Goal: Task Accomplishment & Management: Manage account settings

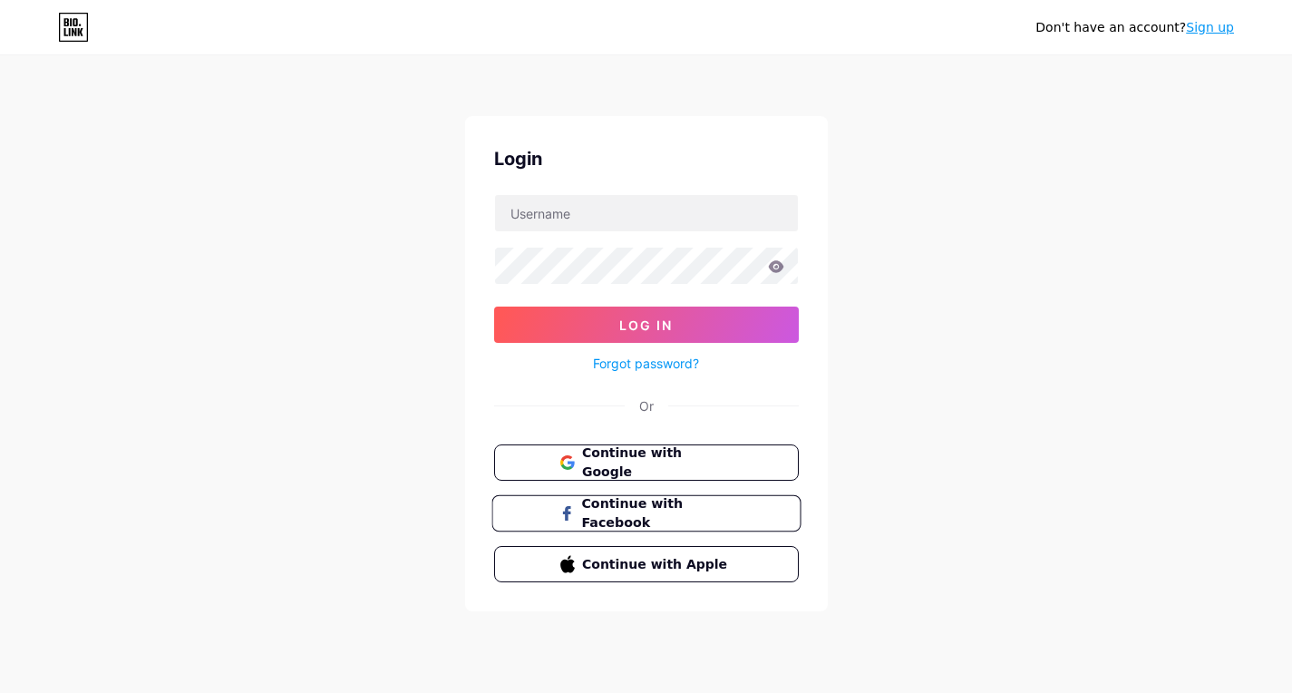
click at [594, 513] on span "Continue with Facebook" at bounding box center [656, 513] width 151 height 39
click at [641, 469] on span "Continue with Google" at bounding box center [656, 462] width 151 height 39
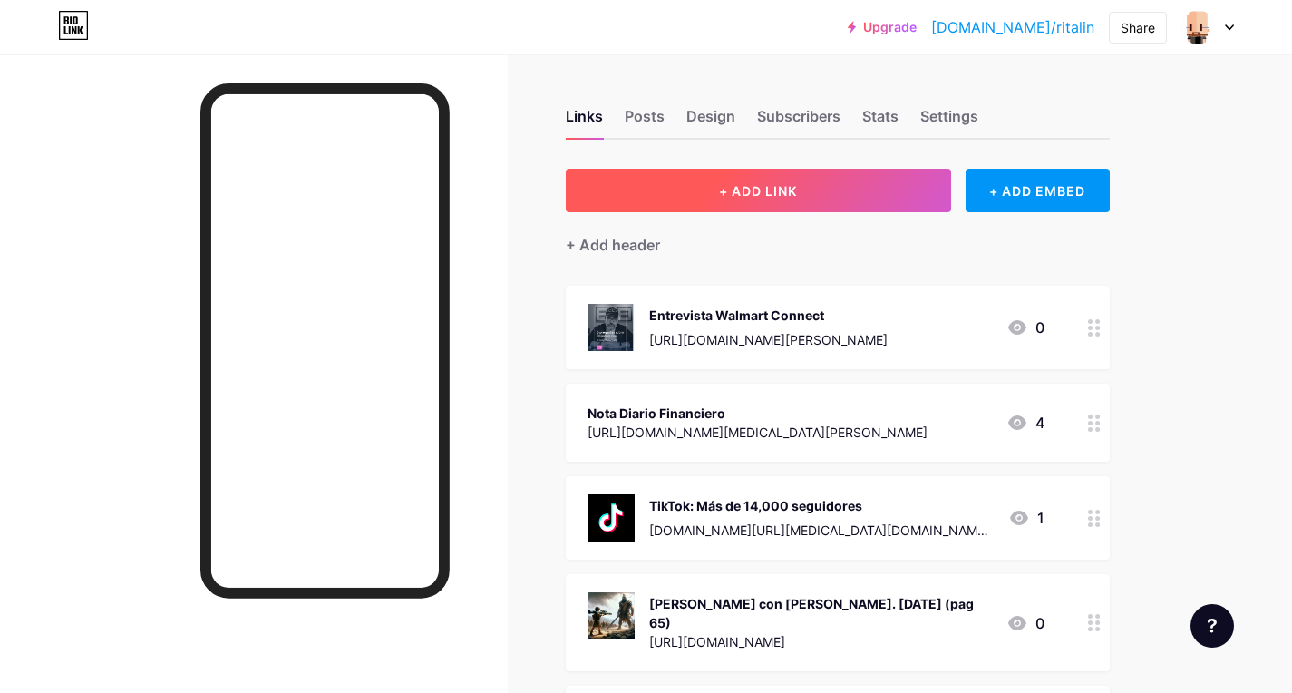
click at [831, 184] on button "+ ADD LINK" at bounding box center [758, 191] width 385 height 44
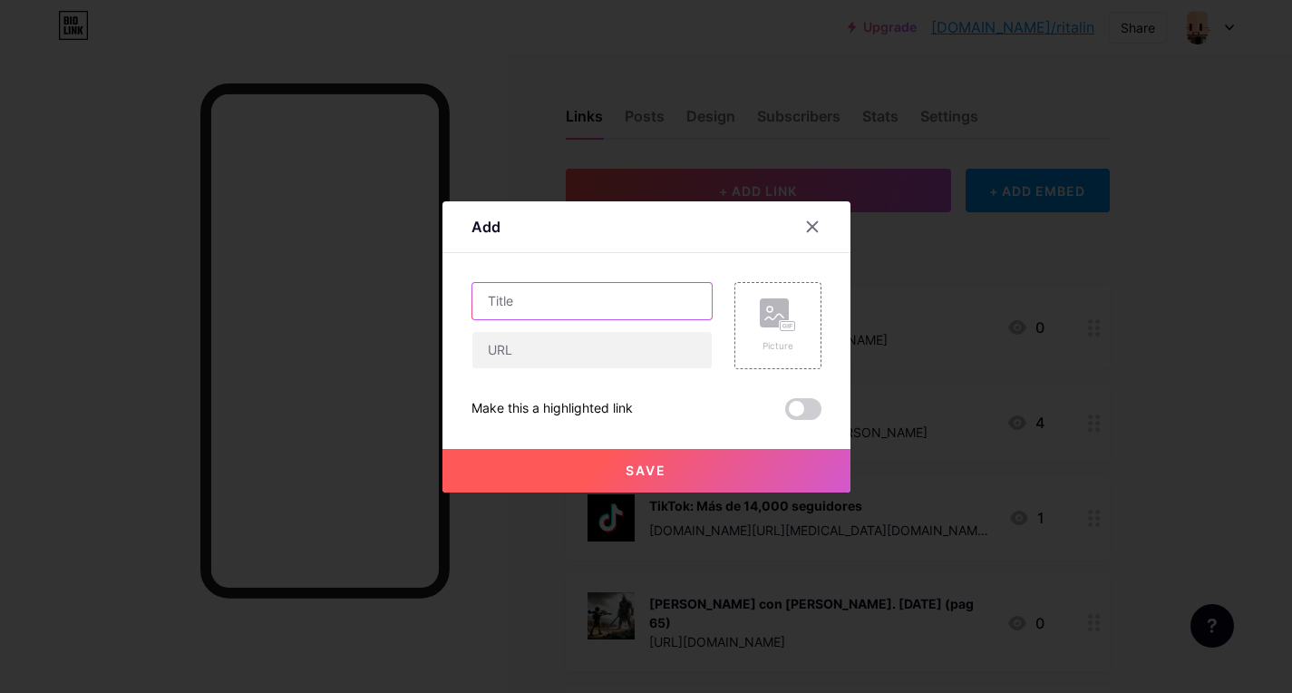
click at [563, 301] on input "text" at bounding box center [591, 301] width 239 height 36
type input "E"
type input "Columna America Retail, Sept 2025"
click at [521, 356] on input "text" at bounding box center [591, 350] width 239 height 36
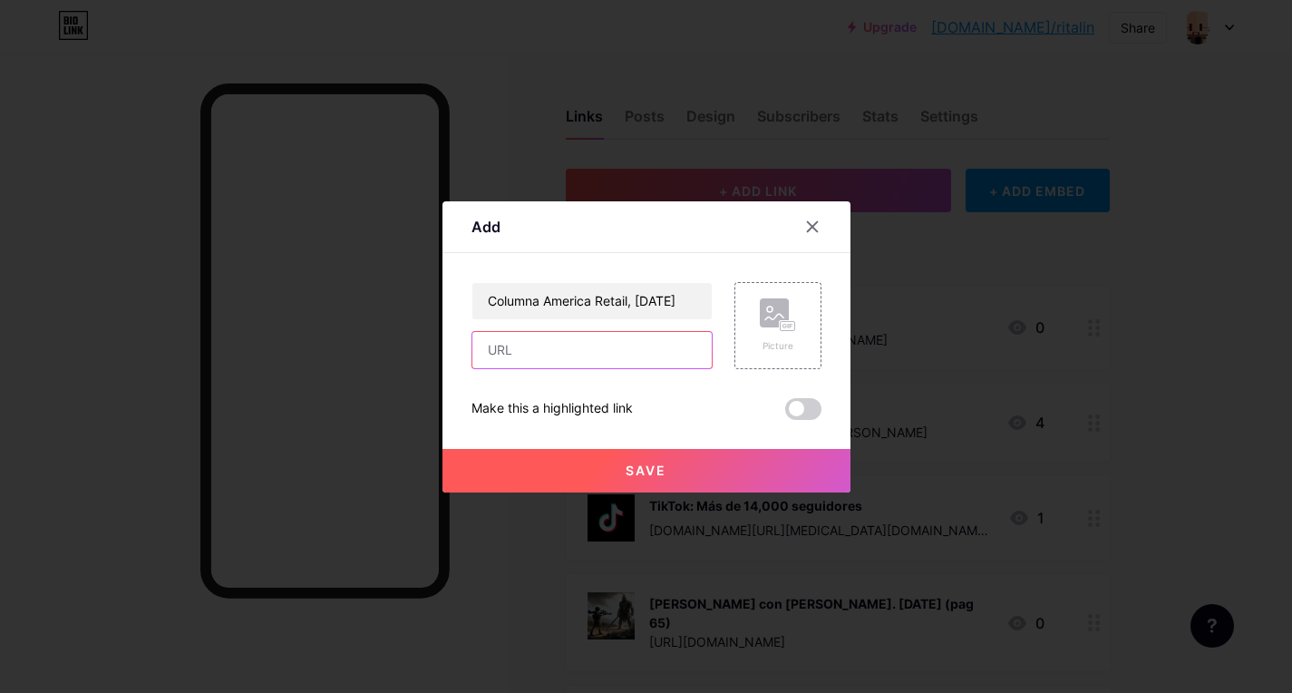
scroll to position [0, 0]
paste input "https://america-retail.com/opinion/creatividad-primero-el-motor-real-detras-del…"
type input "https://america-retail.com/opinion/creatividad-primero-el-motor-real-detras-del…"
click at [801, 411] on span at bounding box center [803, 409] width 36 height 22
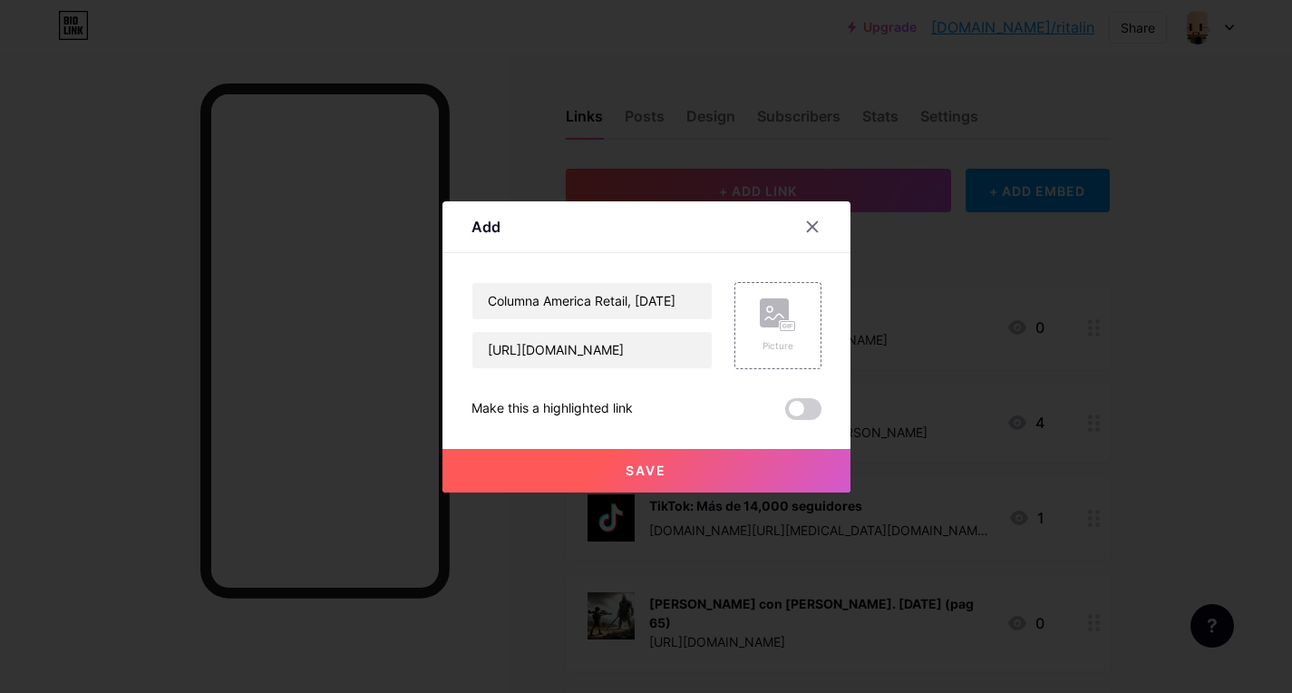
scroll to position [0, 0]
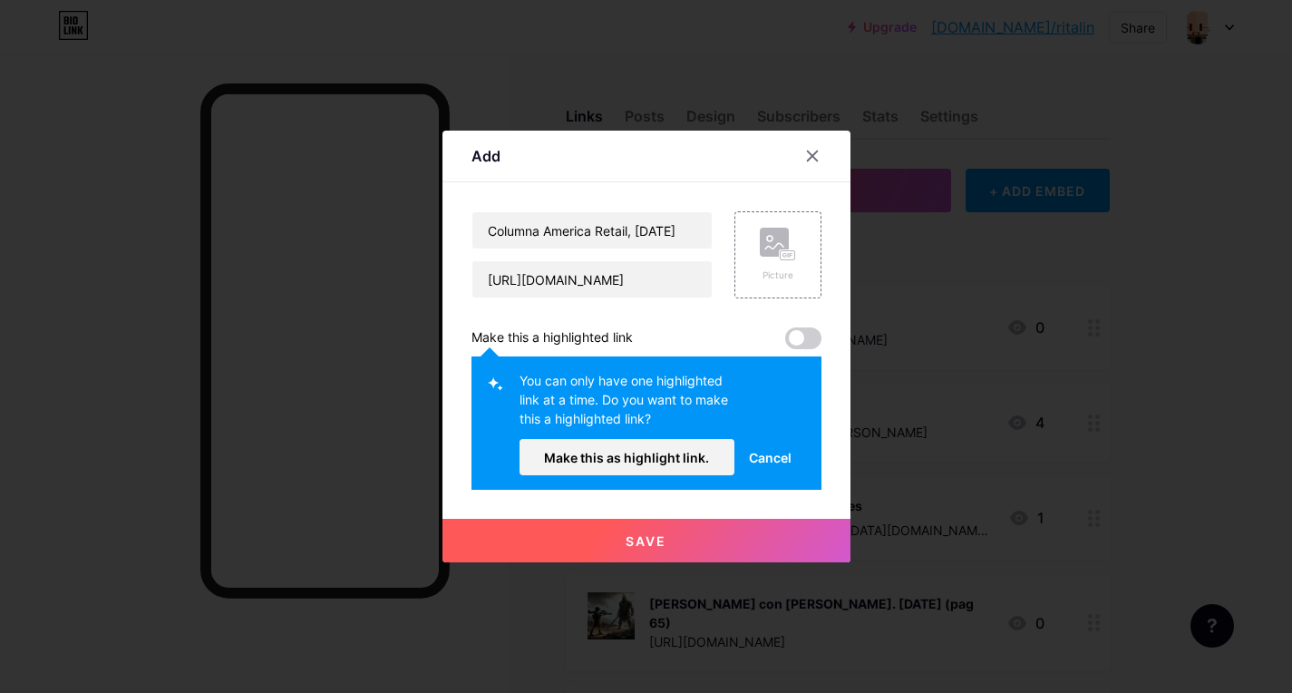
click at [795, 337] on span at bounding box center [803, 338] width 36 height 22
click at [682, 461] on span "Make this as highlight link." at bounding box center [626, 457] width 165 height 15
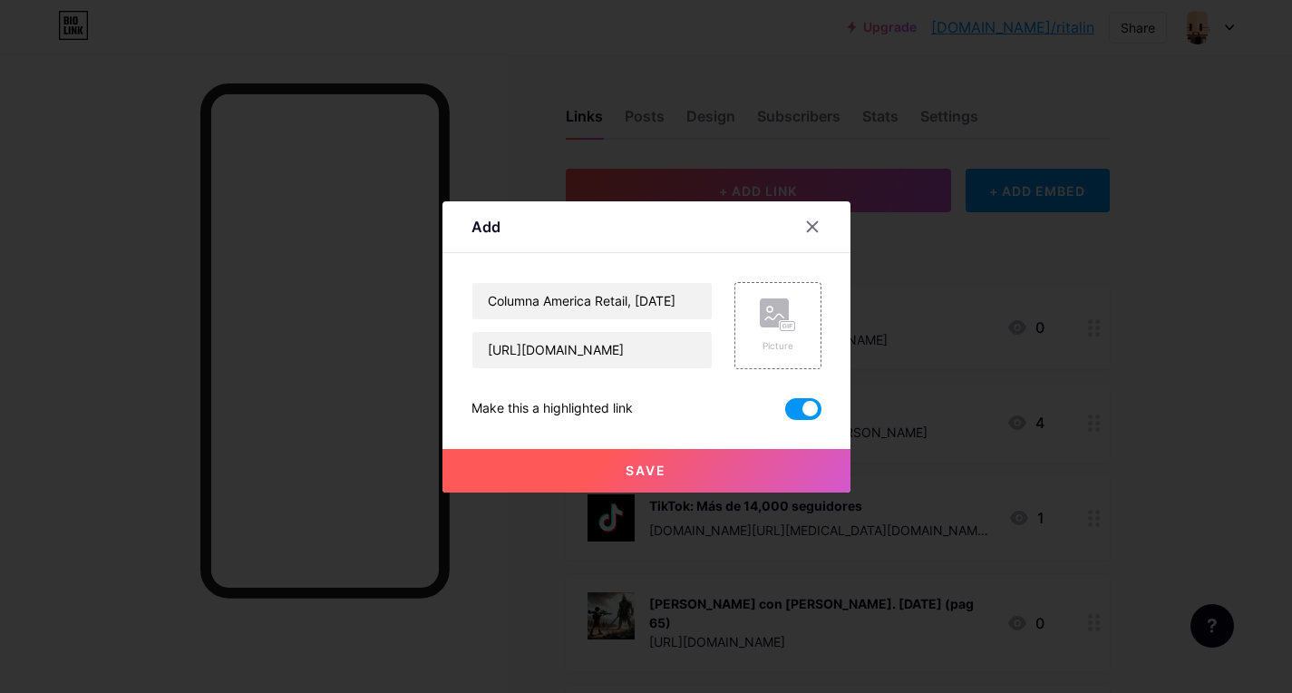
click at [646, 476] on span "Save" at bounding box center [645, 469] width 41 height 15
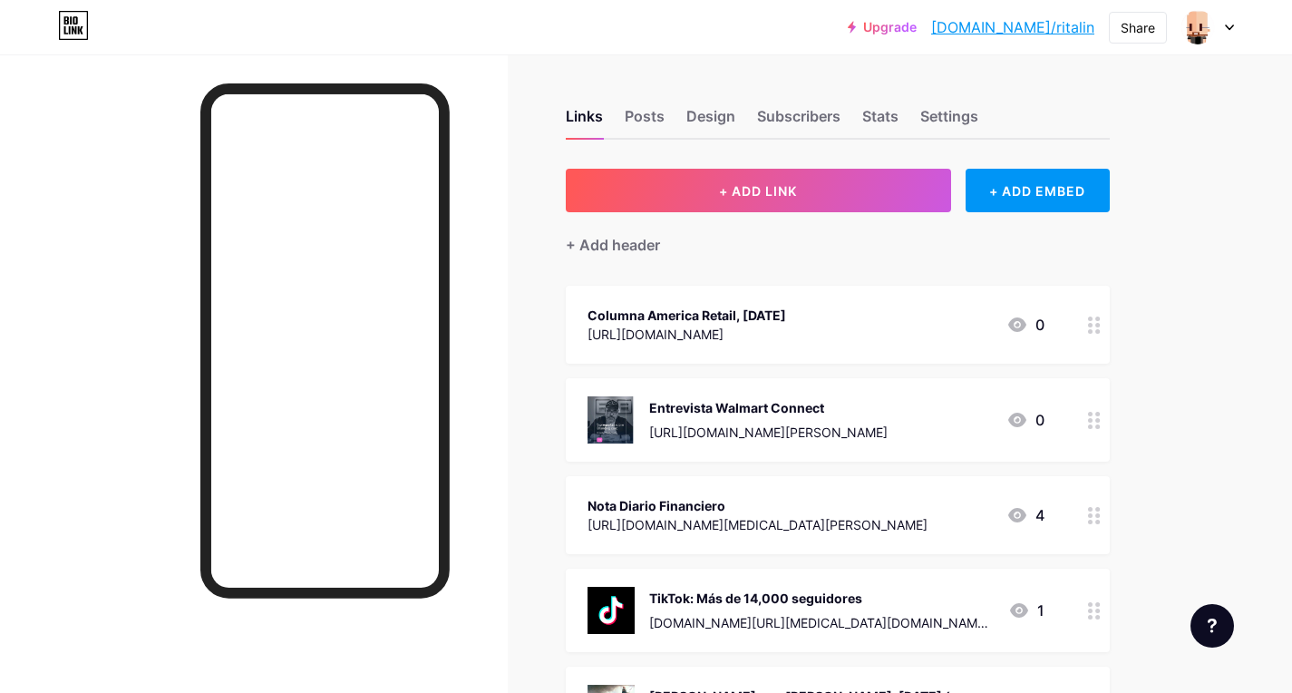
click at [1083, 321] on div at bounding box center [1094, 325] width 31 height 78
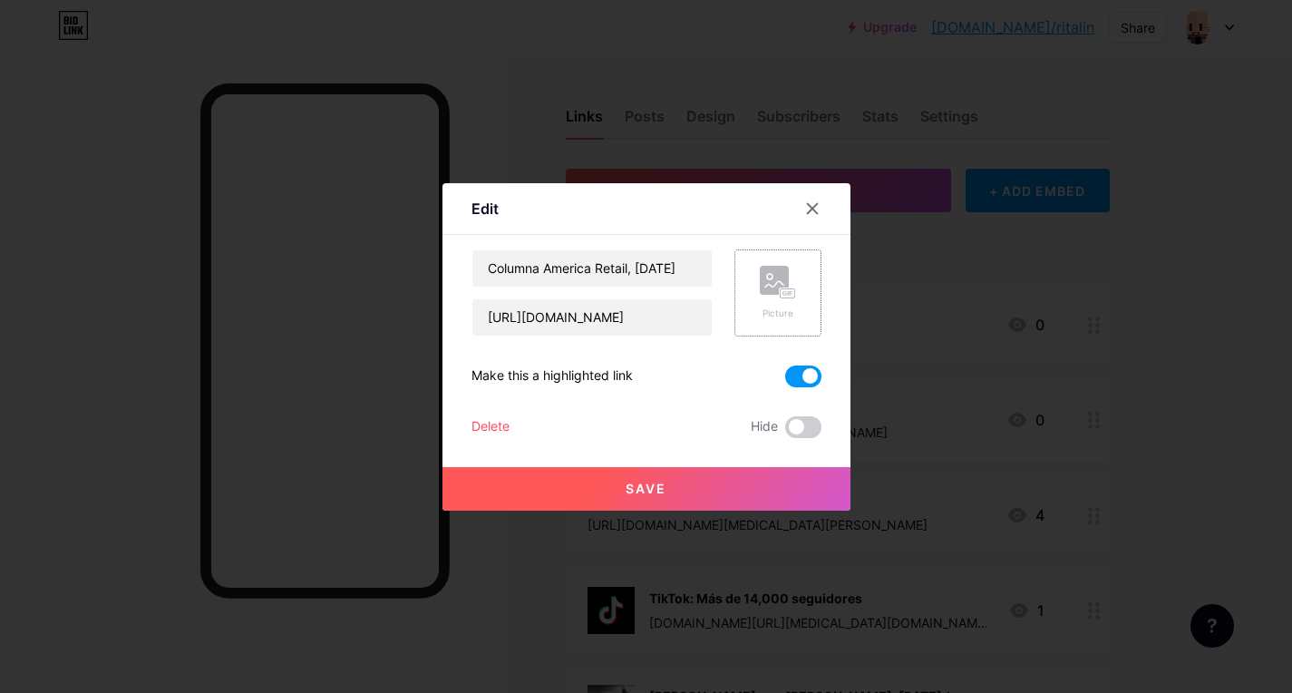
click at [780, 276] on rect at bounding box center [774, 280] width 29 height 29
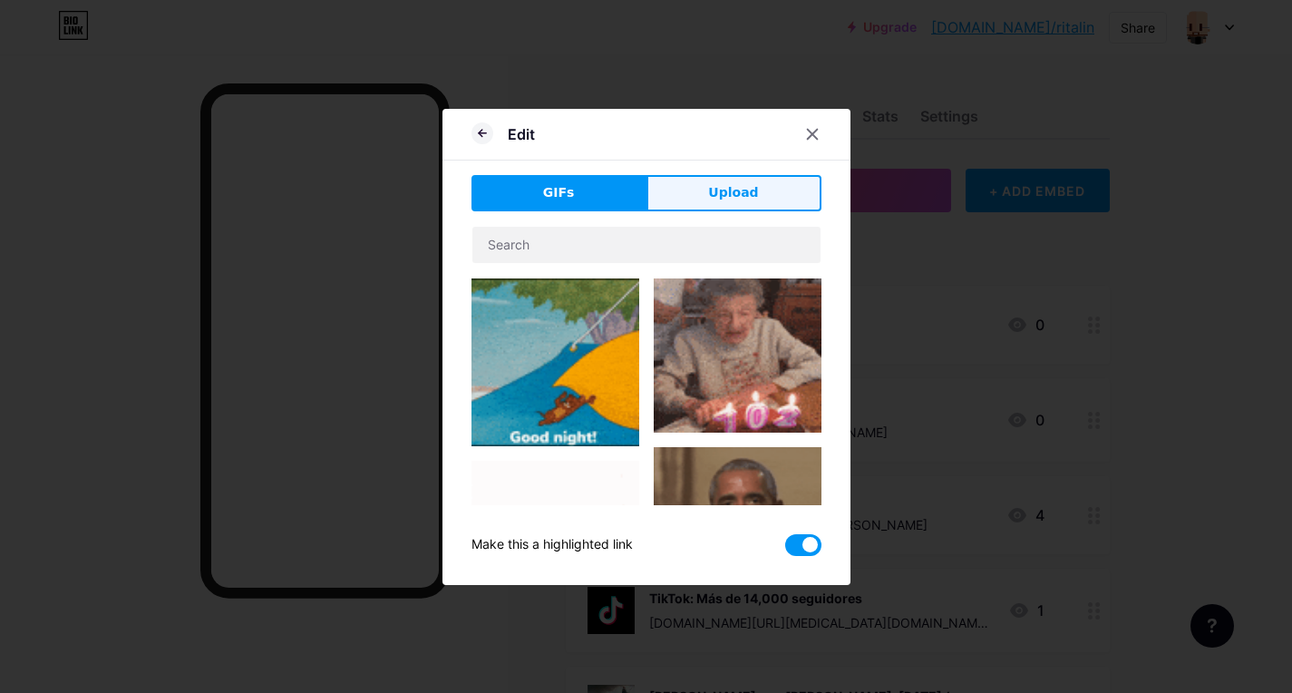
click at [712, 195] on span "Upload" at bounding box center [733, 192] width 50 height 19
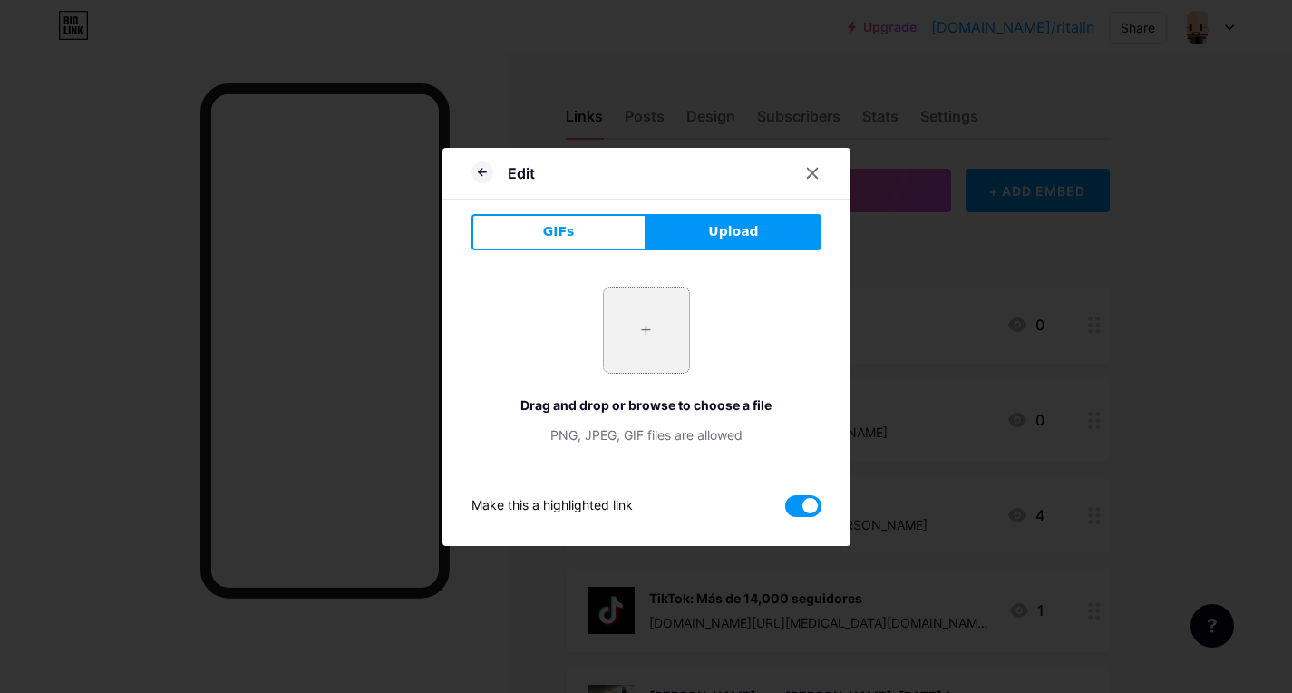
click at [647, 335] on input "file" at bounding box center [646, 329] width 85 height 85
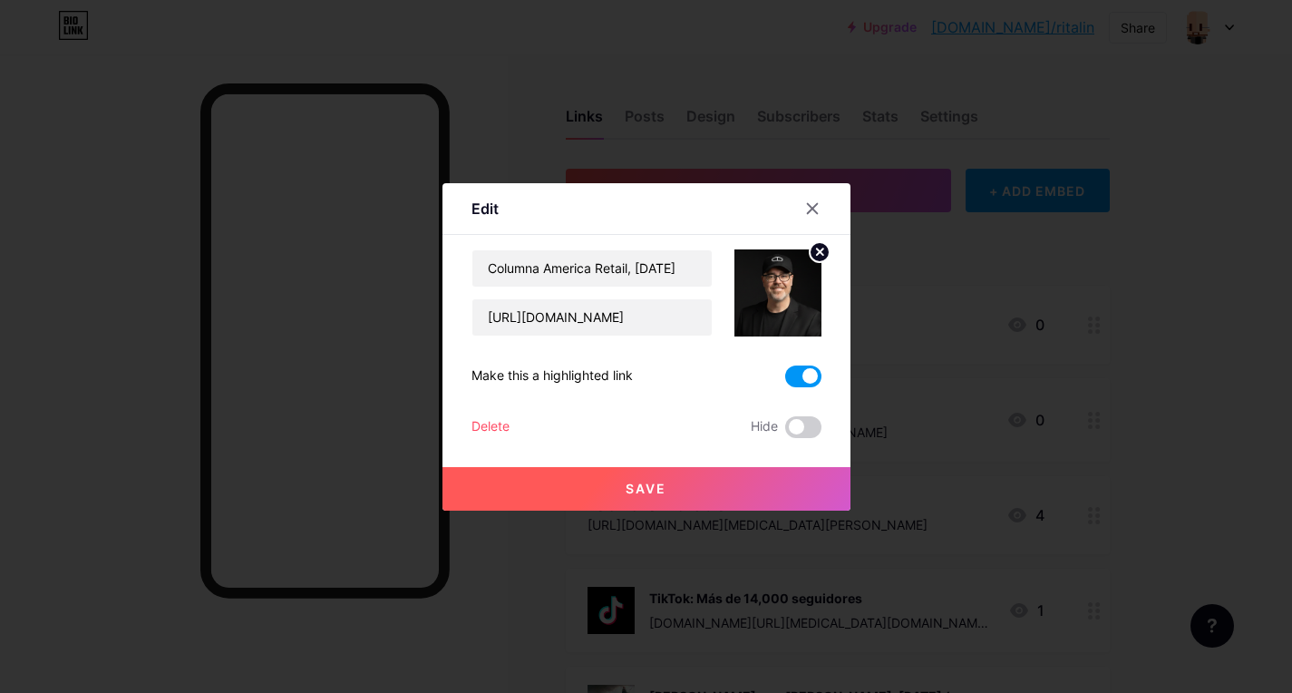
click at [665, 484] on span "Save" at bounding box center [645, 487] width 41 height 15
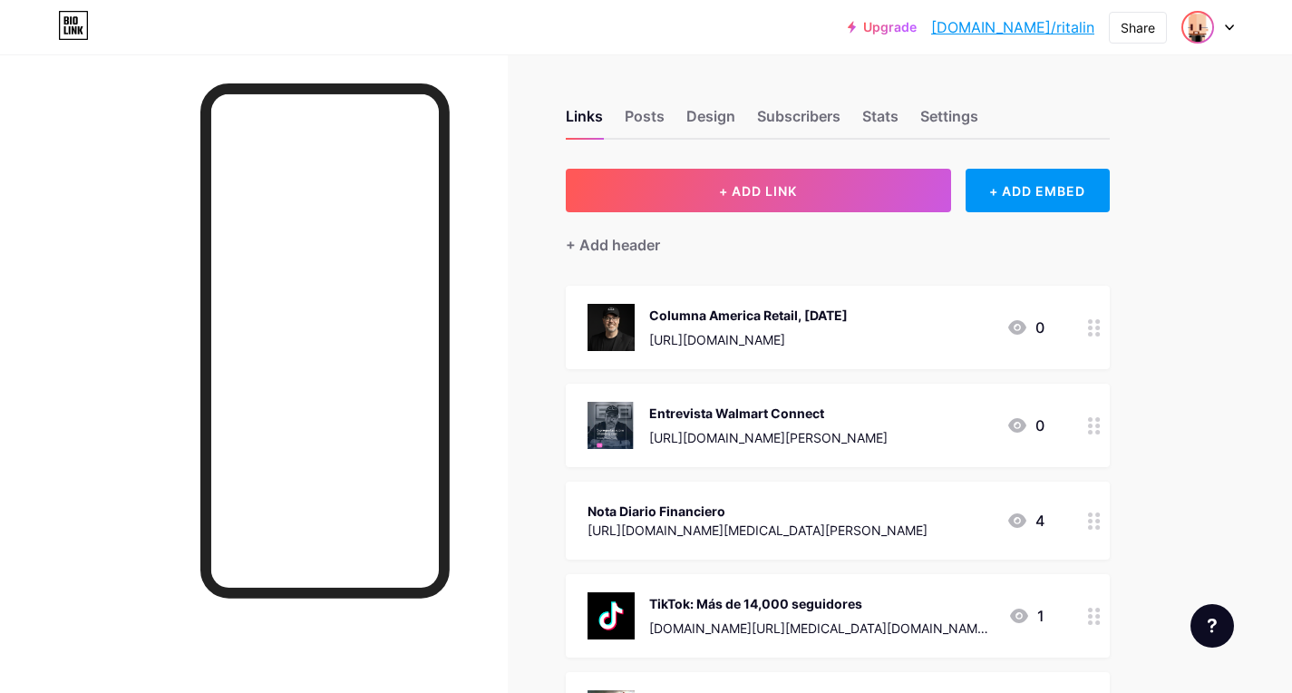
click at [1197, 24] on img at bounding box center [1197, 27] width 29 height 29
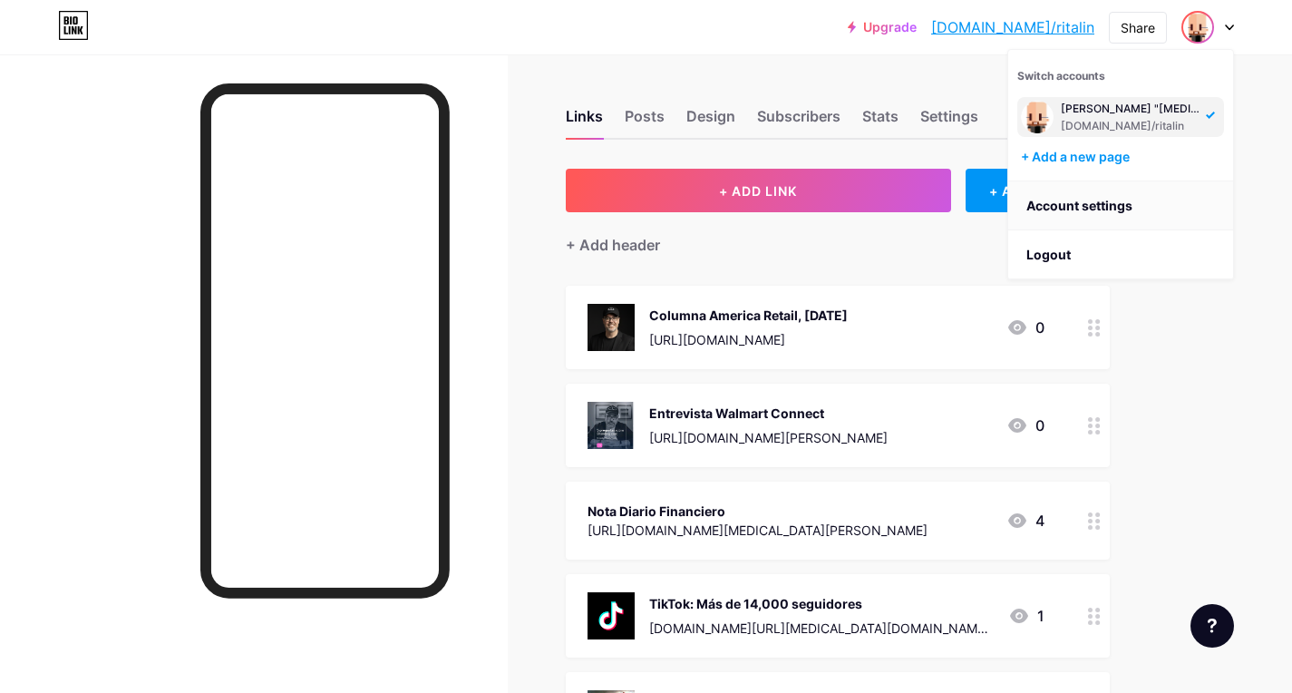
click at [1076, 199] on link "Account settings" at bounding box center [1120, 205] width 225 height 49
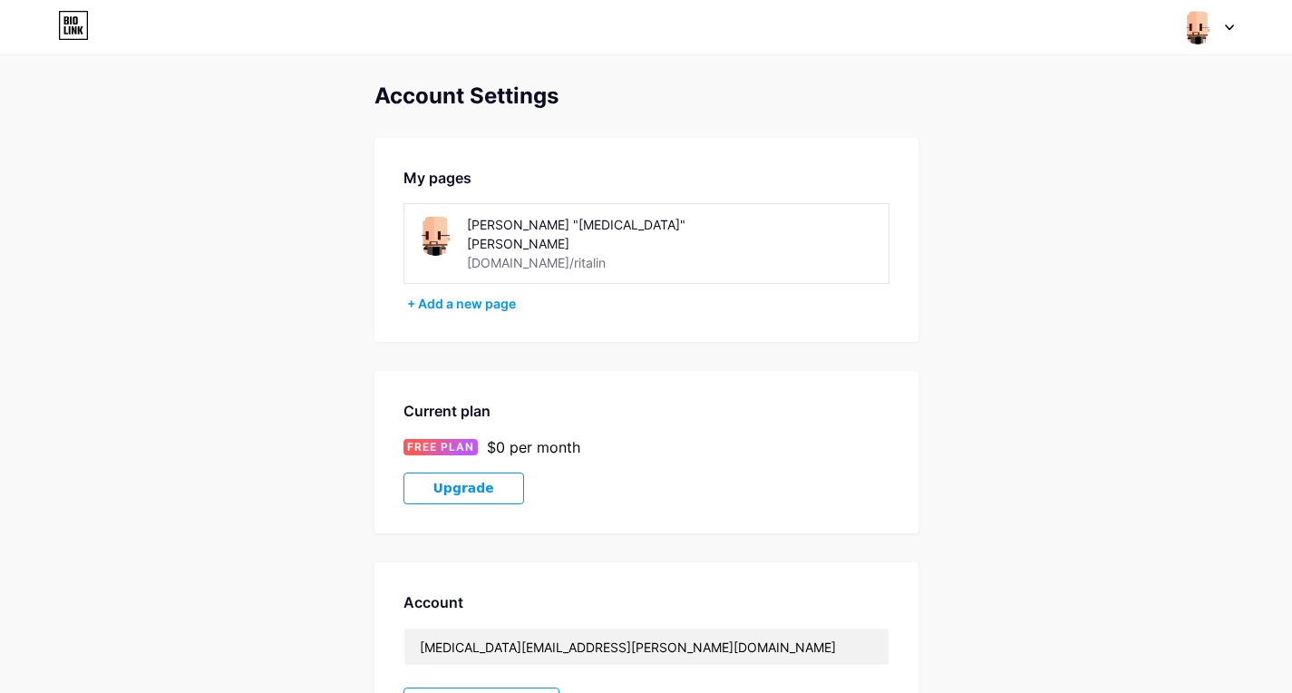
click at [427, 241] on img at bounding box center [435, 235] width 41 height 41
click at [433, 227] on img at bounding box center [435, 235] width 41 height 41
click at [439, 232] on img at bounding box center [435, 235] width 41 height 41
click at [1226, 29] on icon at bounding box center [1229, 27] width 9 height 6
click at [1041, 112] on img at bounding box center [1037, 117] width 33 height 33
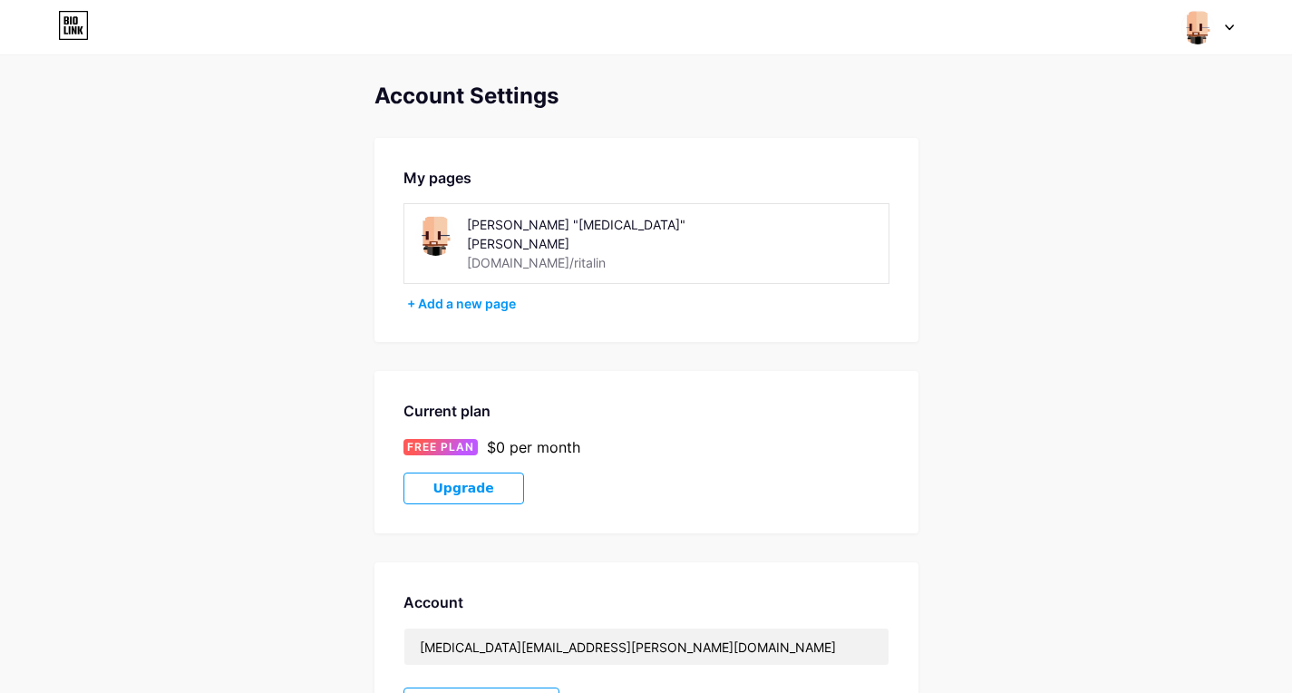
click at [433, 228] on img at bounding box center [435, 235] width 41 height 41
